Goal: Task Accomplishment & Management: Use online tool/utility

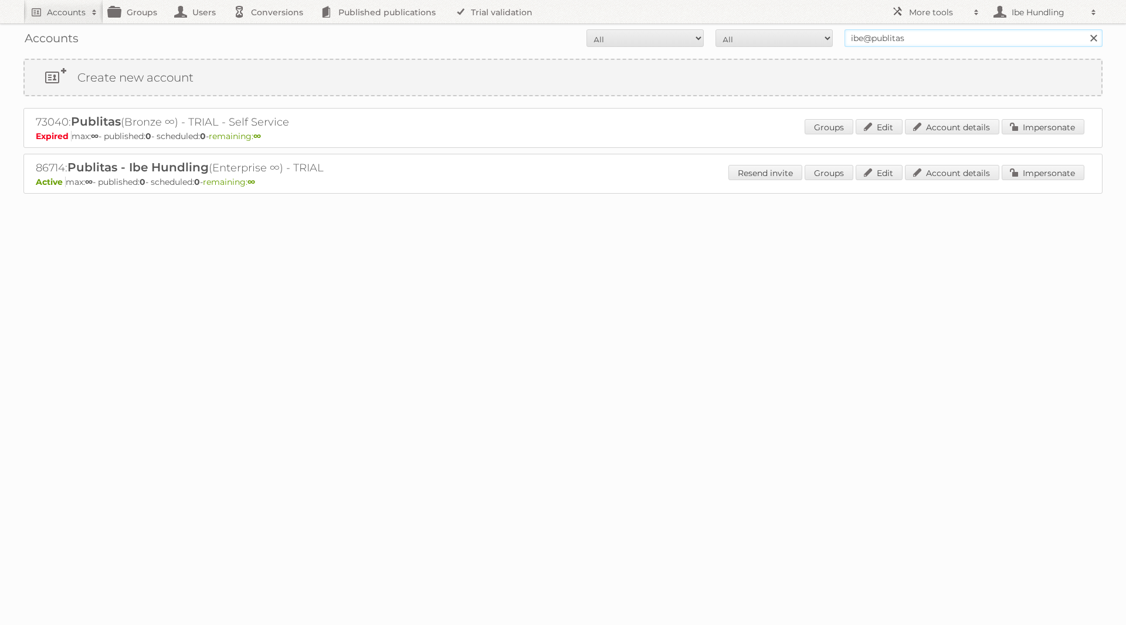
drag, startPoint x: 905, startPoint y: 34, endPoint x: 769, endPoint y: 24, distance: 136.4
click at [777, 21] on body "Accounts Search Advanced Search Create new account Groups Users Conversions Pub…" at bounding box center [563, 312] width 1126 height 625
type input "kwantum"
click at [1084, 29] on input "Search" at bounding box center [1093, 38] width 18 height 18
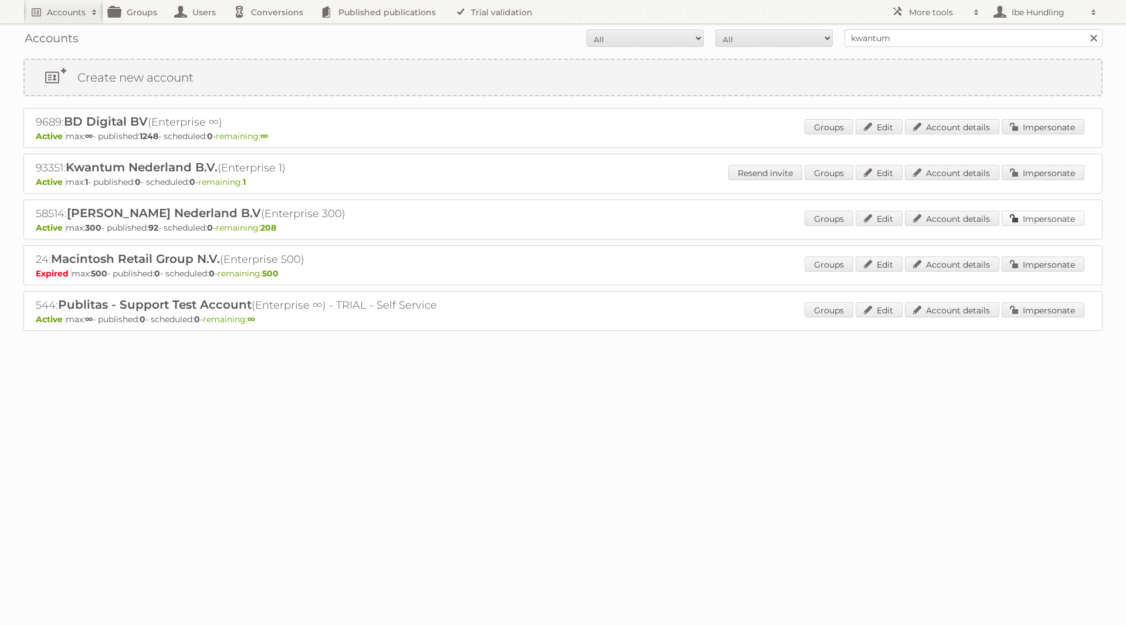
click at [1056, 215] on link "Impersonate" at bounding box center [1043, 218] width 83 height 15
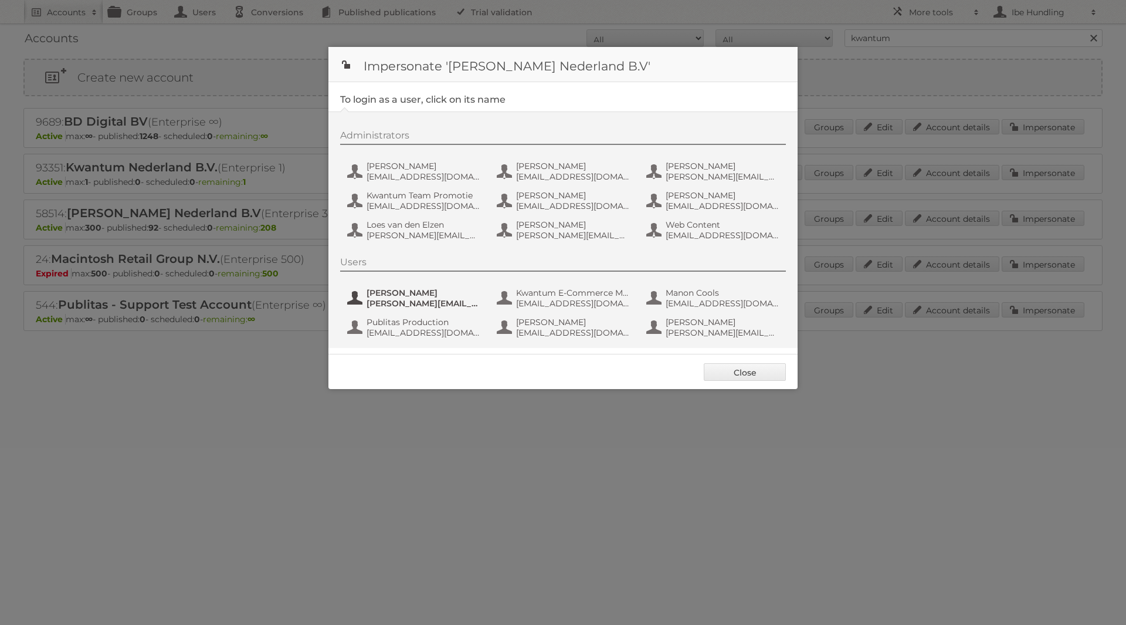
click at [398, 301] on span "e.vanpoppel@homefashiongroup.nl" at bounding box center [424, 303] width 114 height 11
